Goal: Entertainment & Leisure: Consume media (video, audio)

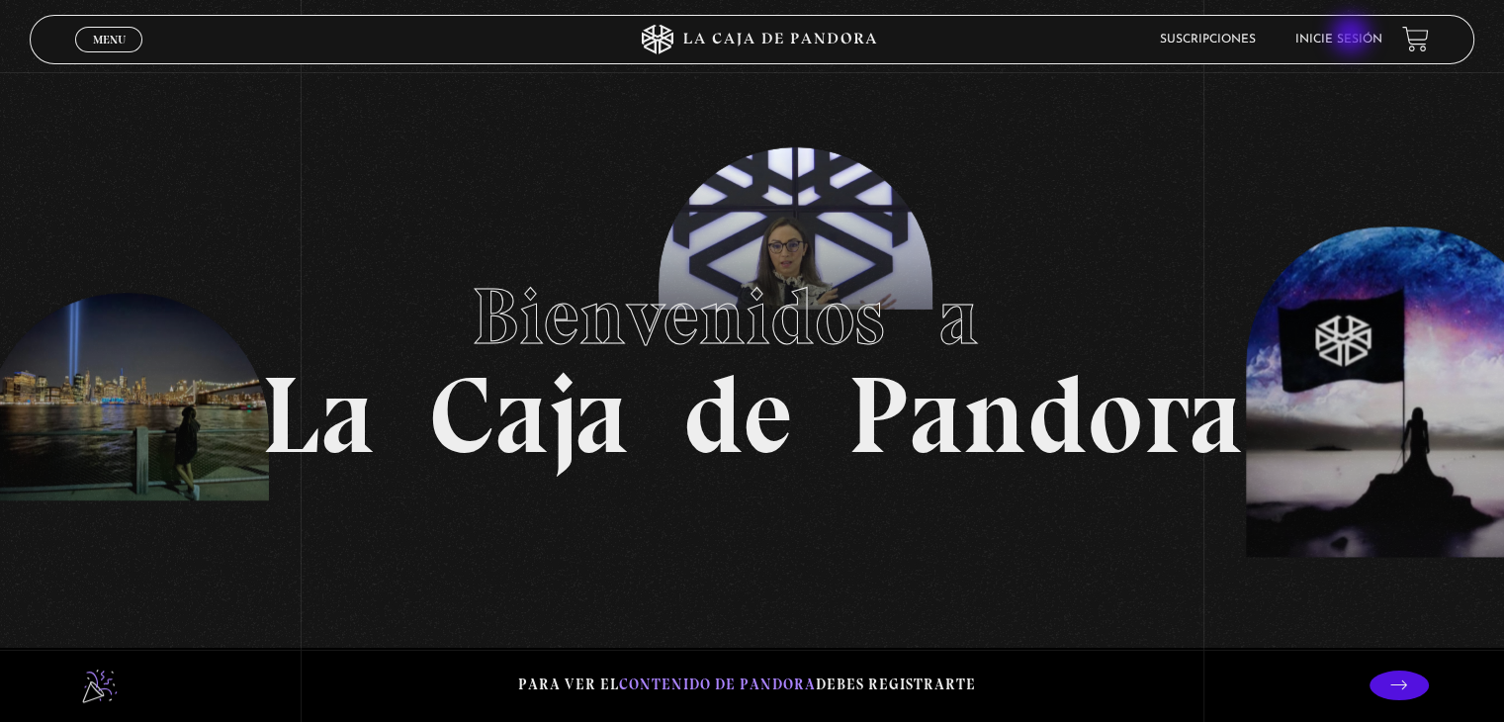
click at [1353, 37] on link "Inicie sesión" at bounding box center [1339, 40] width 87 height 12
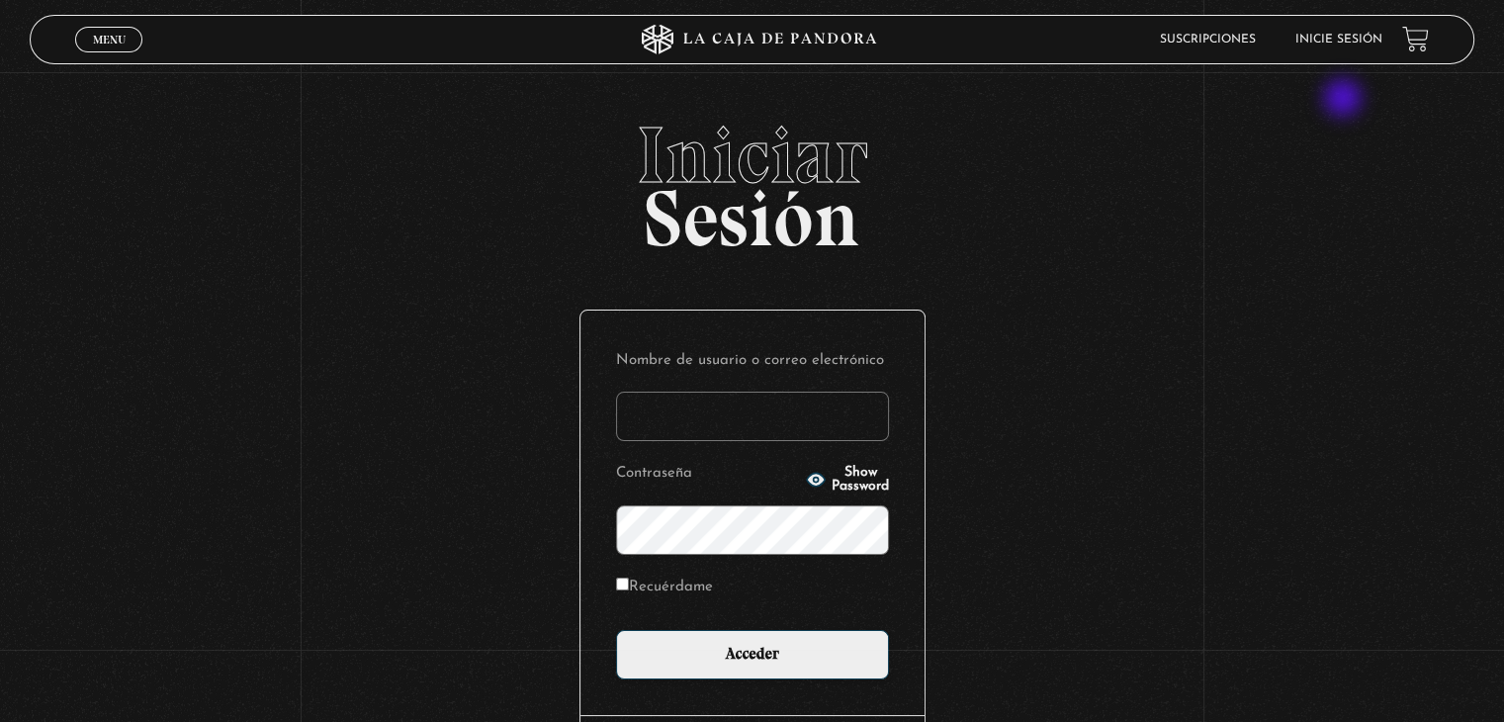
scroll to position [158, 0]
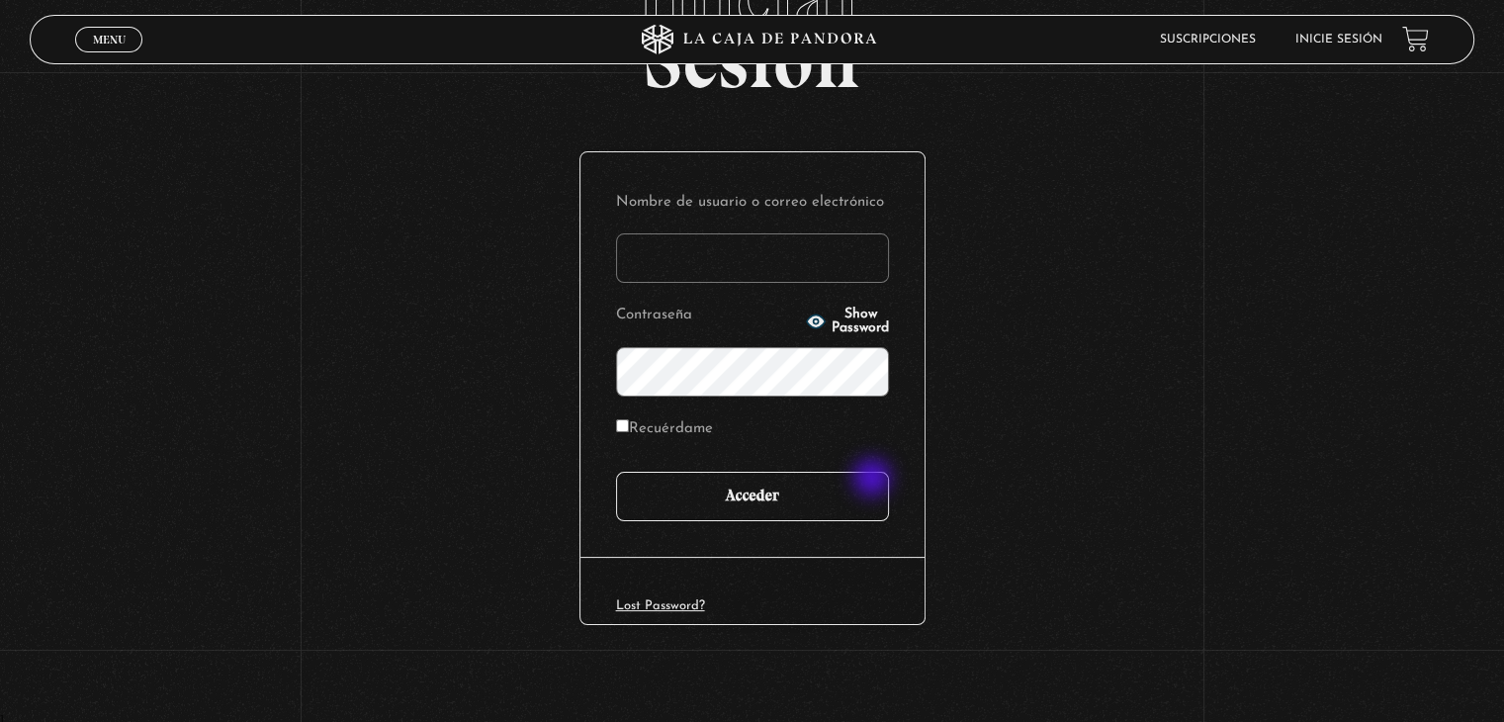
type input "mcamachoq06@gmail.com"
click at [874, 480] on input "Acceder" at bounding box center [752, 496] width 273 height 49
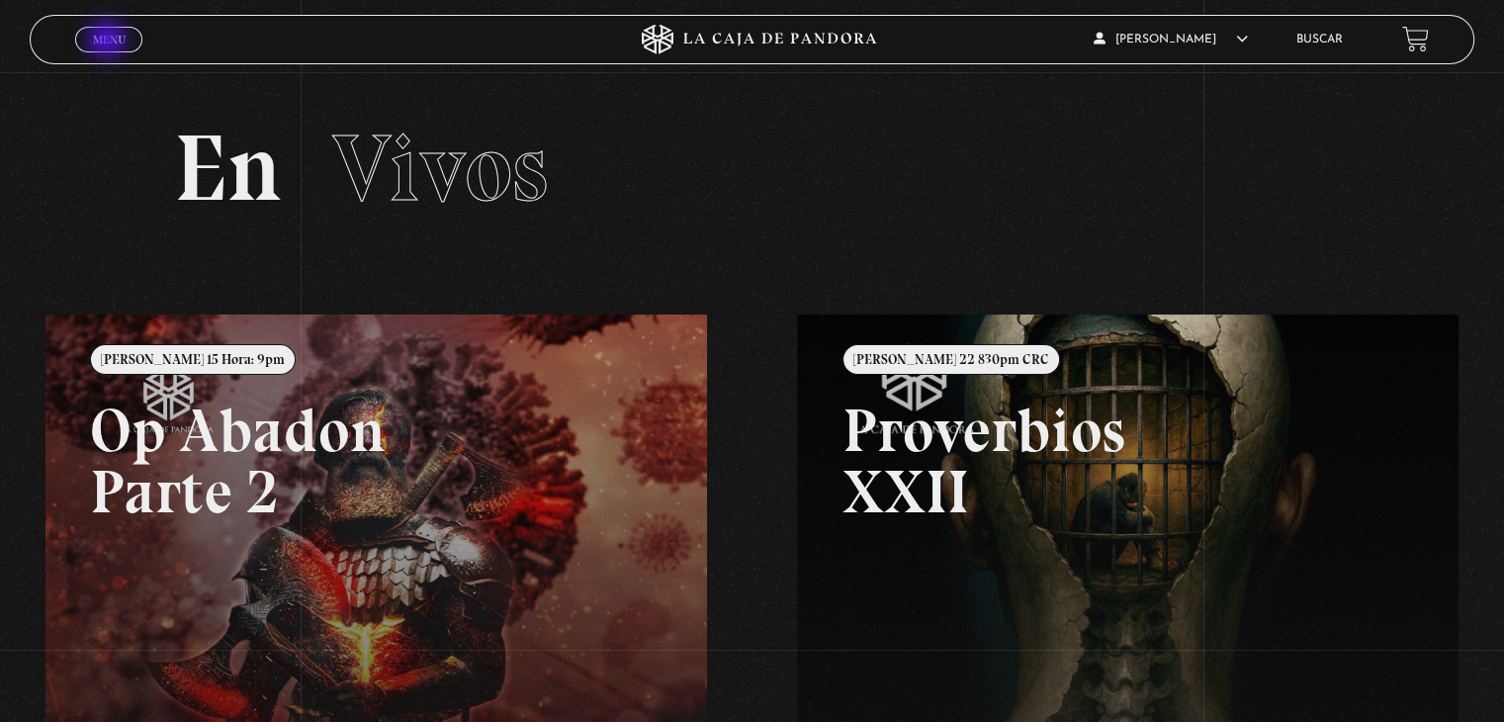
click at [109, 42] on span "Menu" at bounding box center [109, 40] width 33 height 12
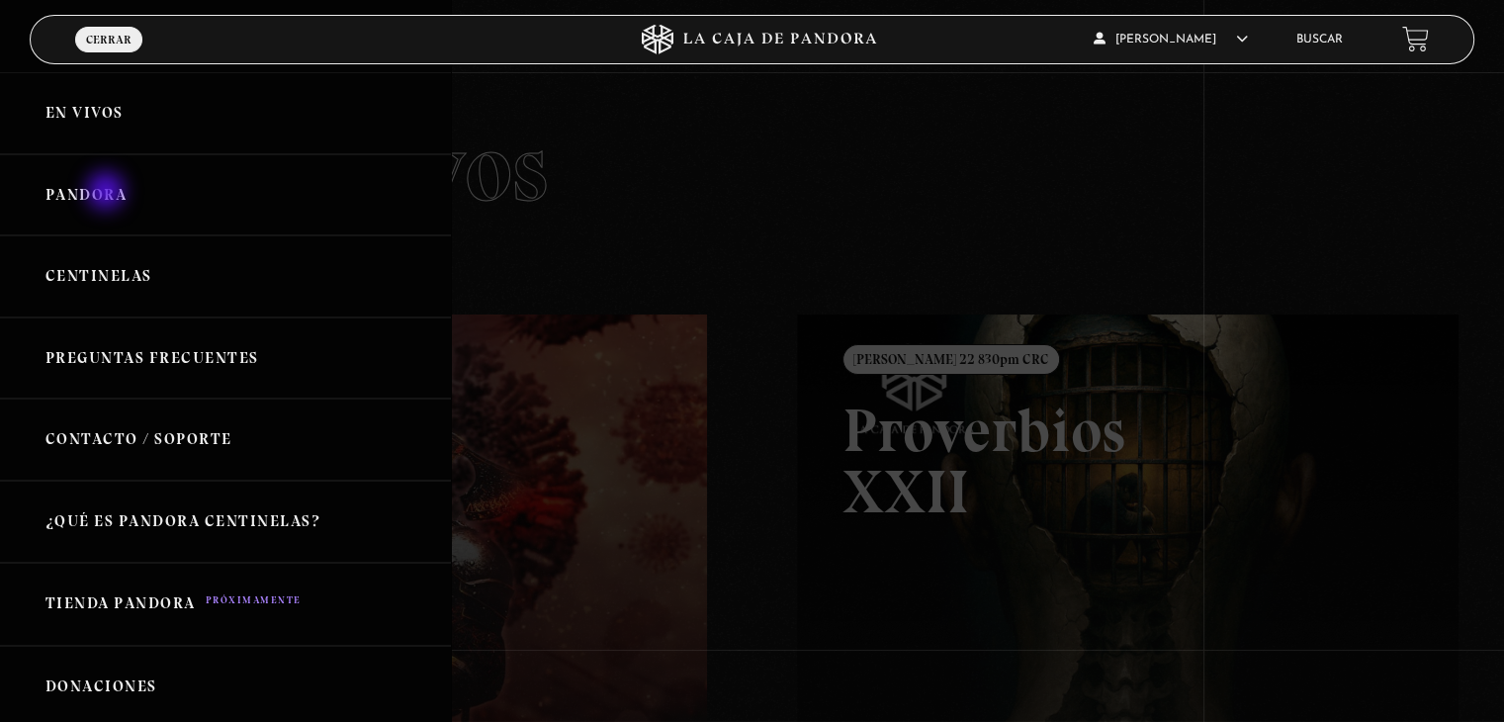
click at [108, 193] on link "Pandora" at bounding box center [225, 195] width 451 height 82
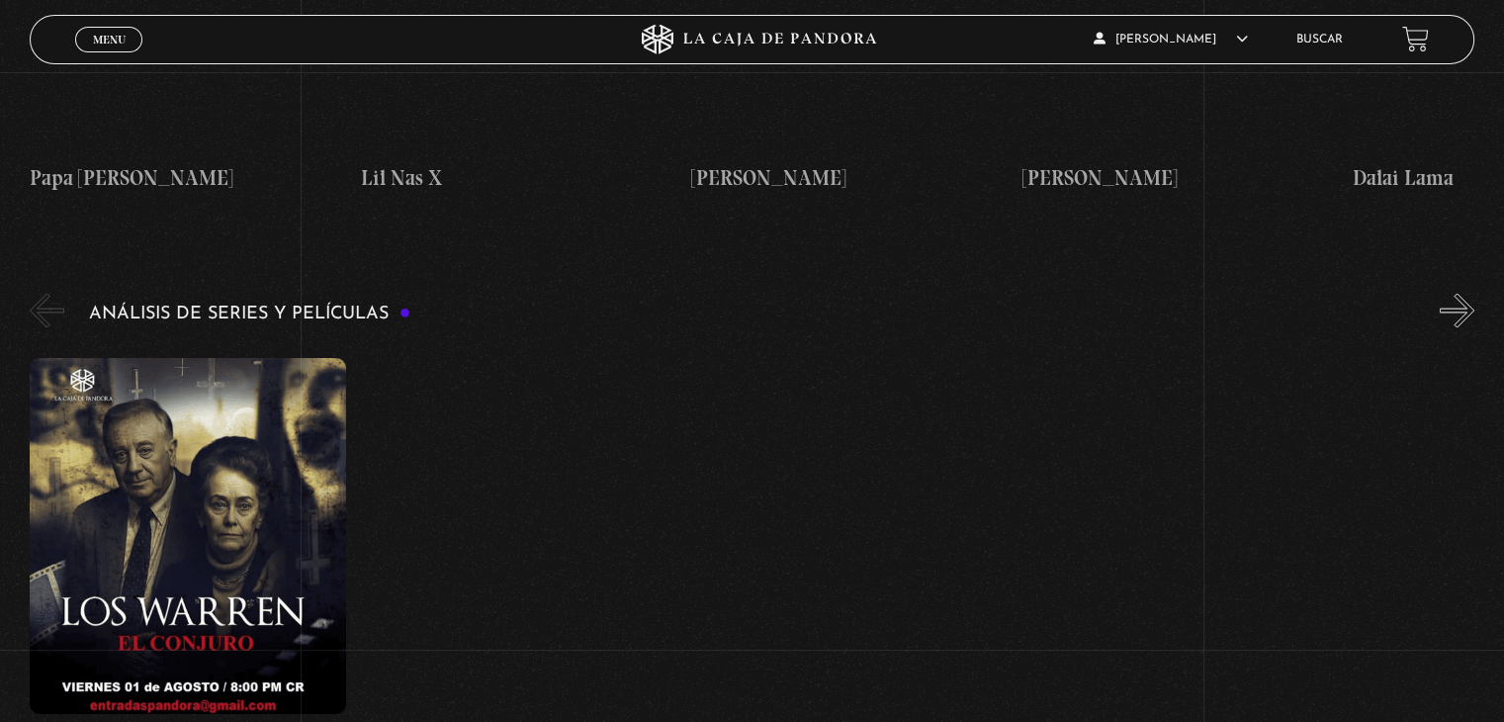
scroll to position [3501, 0]
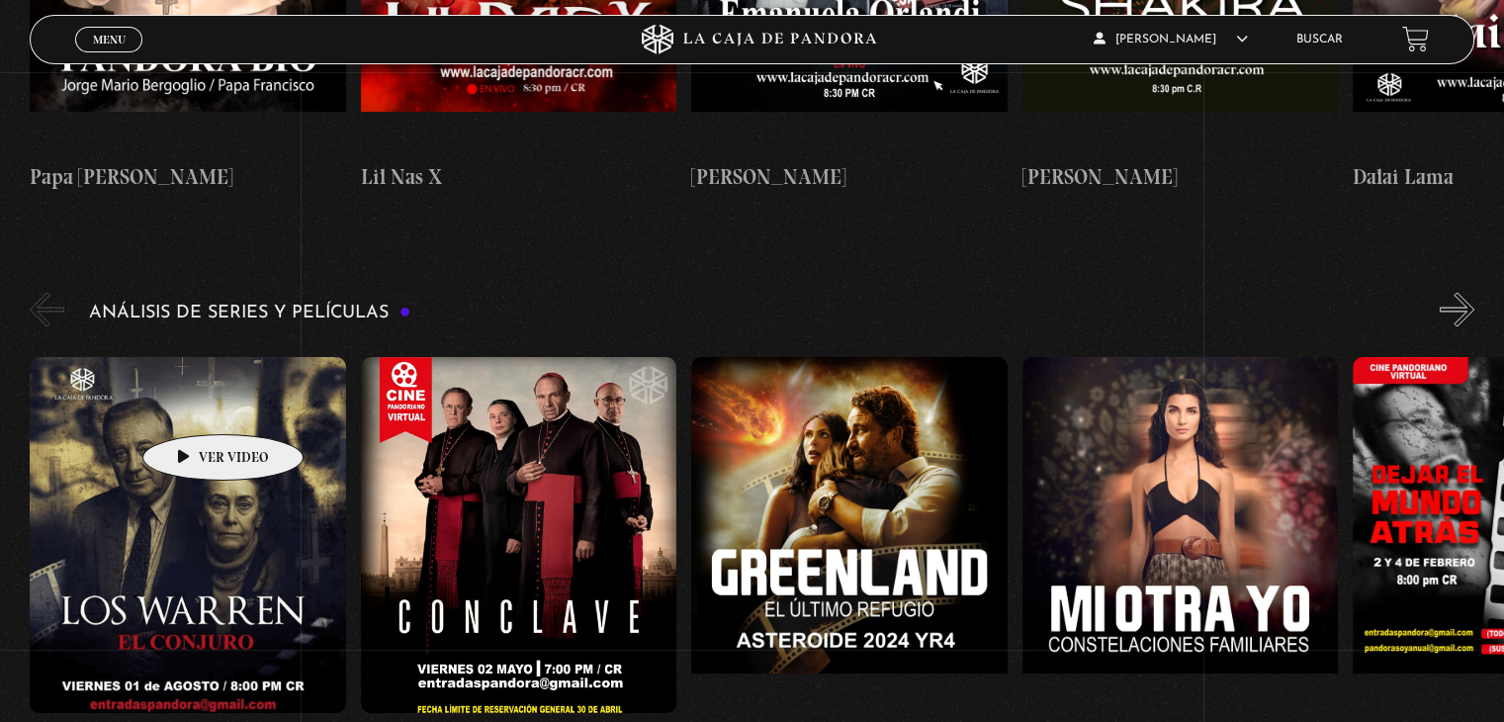
click at [192, 404] on figure at bounding box center [187, 534] width 315 height 356
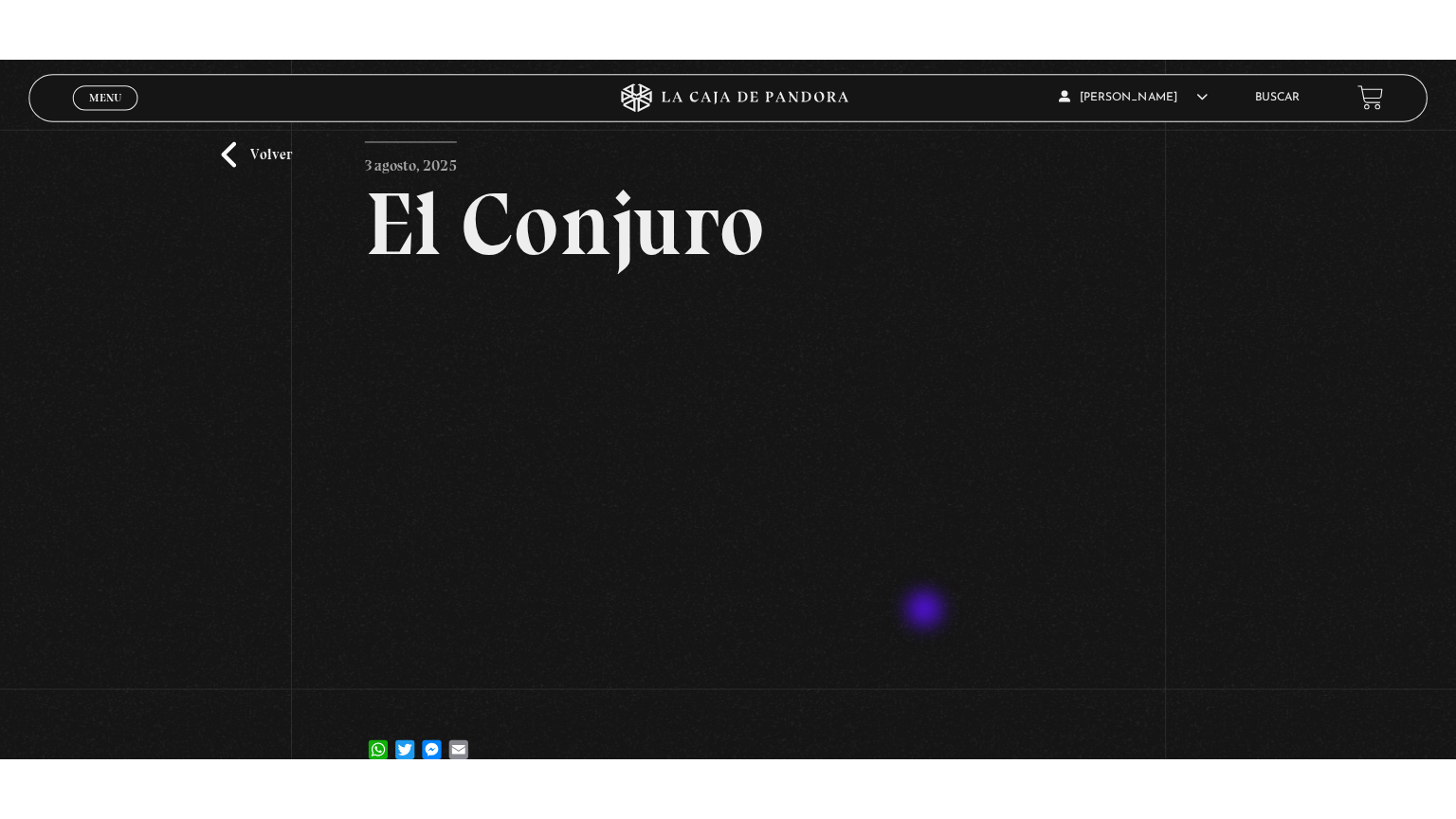
scroll to position [58, 0]
